Goal: Information Seeking & Learning: Check status

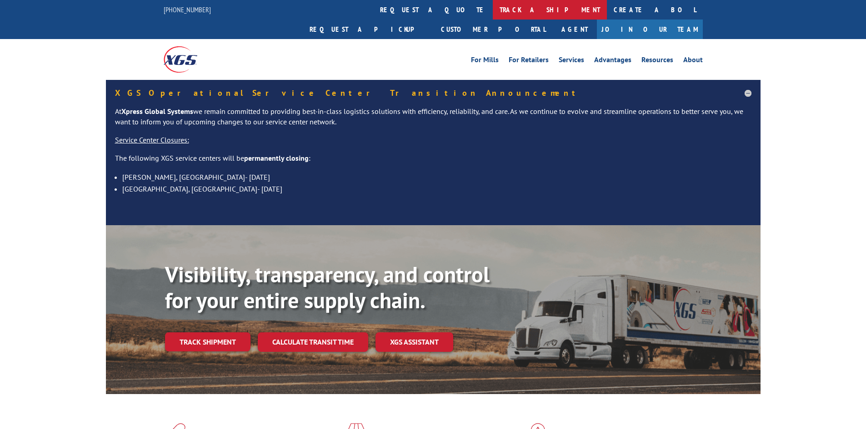
click at [493, 5] on link "track a shipment" at bounding box center [550, 10] width 114 height 20
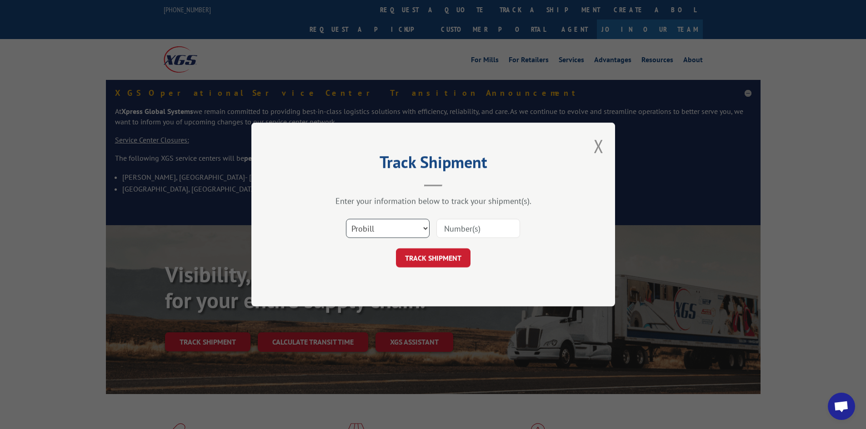
drag, startPoint x: 360, startPoint y: 232, endPoint x: 361, endPoint y: 237, distance: 5.1
click at [360, 232] on select "Select category... Probill BOL PO" at bounding box center [388, 228] width 84 height 19
select select "bol"
click at [346, 219] on select "Select category... Probill BOL PO" at bounding box center [388, 228] width 84 height 19
click at [467, 214] on div "Select category... Probill BOL PO" at bounding box center [433, 229] width 273 height 30
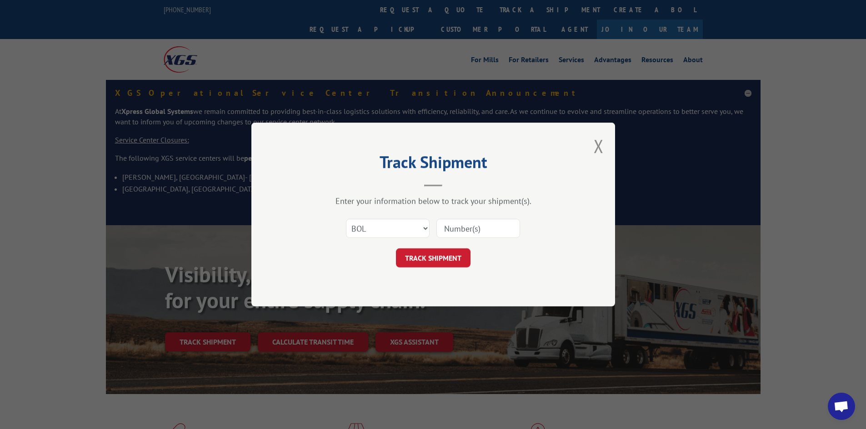
click at [467, 224] on input at bounding box center [478, 228] width 84 height 19
paste input "2551530"
type input "2551530"
click at [426, 261] on button "TRACK SHIPMENT" at bounding box center [433, 258] width 75 height 19
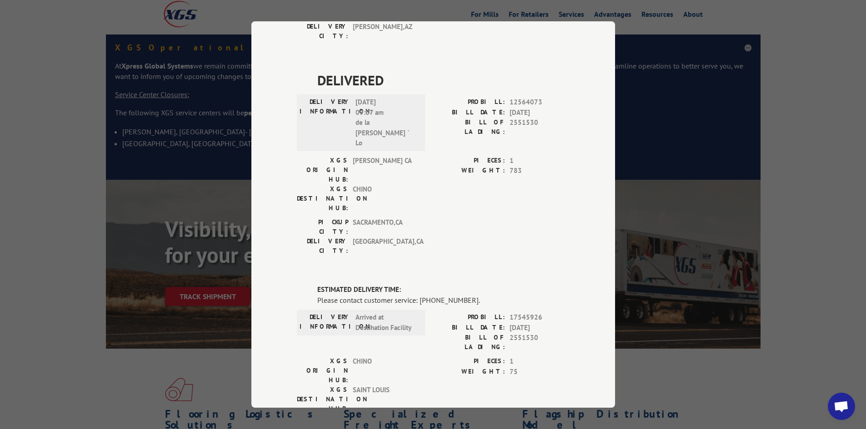
scroll to position [409, 0]
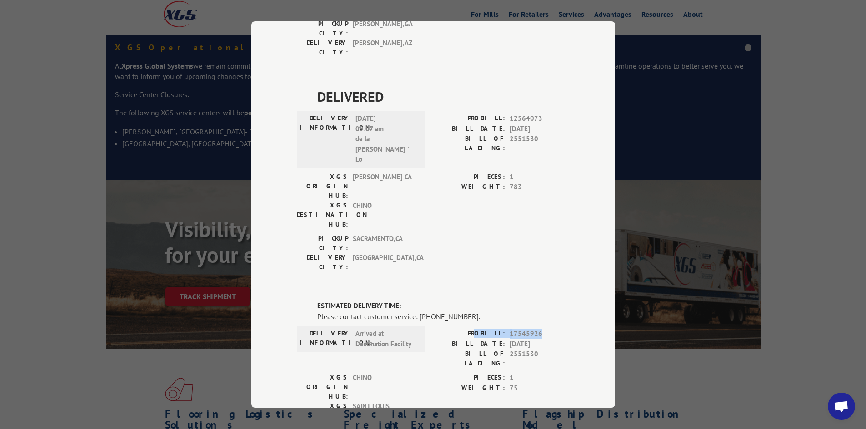
drag, startPoint x: 502, startPoint y: 169, endPoint x: 536, endPoint y: 174, distance: 34.0
click at [536, 329] on div "PROBILL: 17545926" at bounding box center [501, 334] width 136 height 10
click at [554, 329] on span "17545926" at bounding box center [539, 334] width 60 height 10
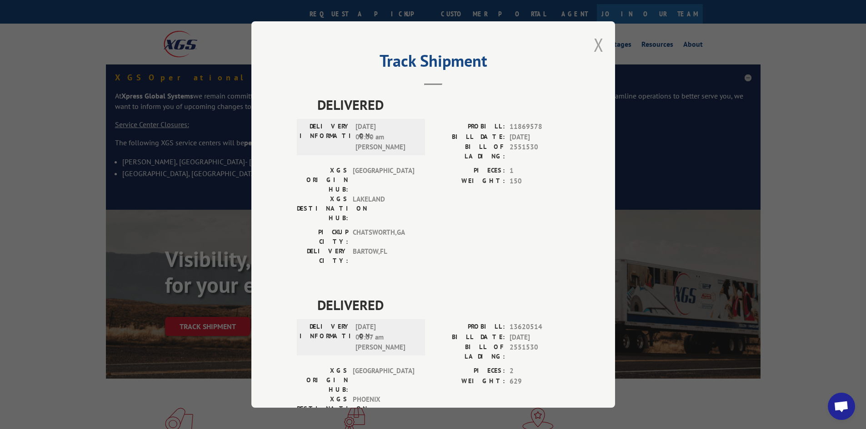
scroll to position [0, 0]
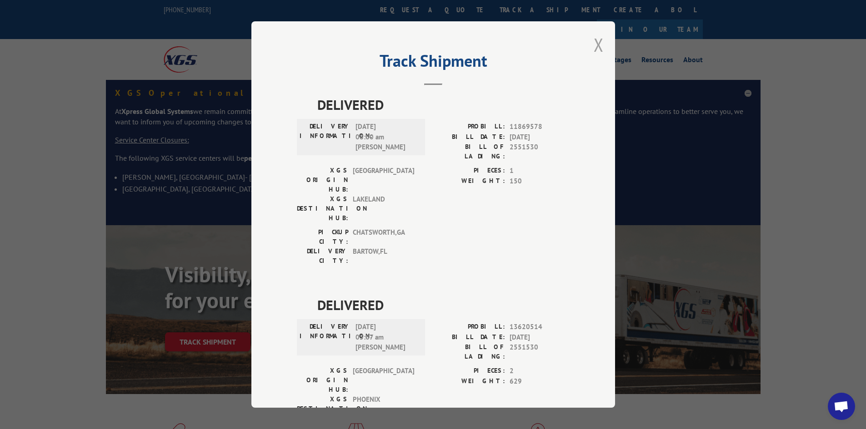
click at [594, 43] on button "Close modal" at bounding box center [598, 45] width 10 height 24
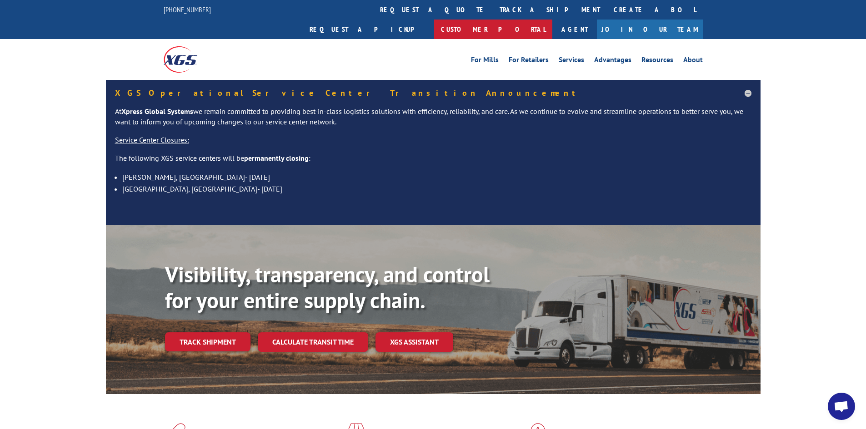
click at [552, 20] on link "Customer Portal" at bounding box center [493, 30] width 118 height 20
